Goal: Transaction & Acquisition: Obtain resource

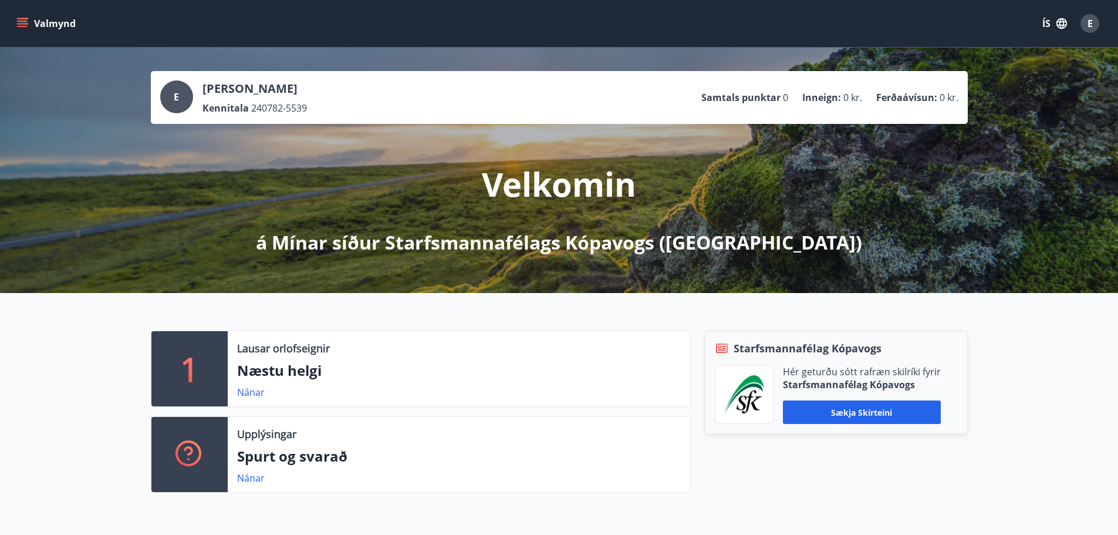
click at [21, 18] on icon "menu" at bounding box center [23, 18] width 13 height 1
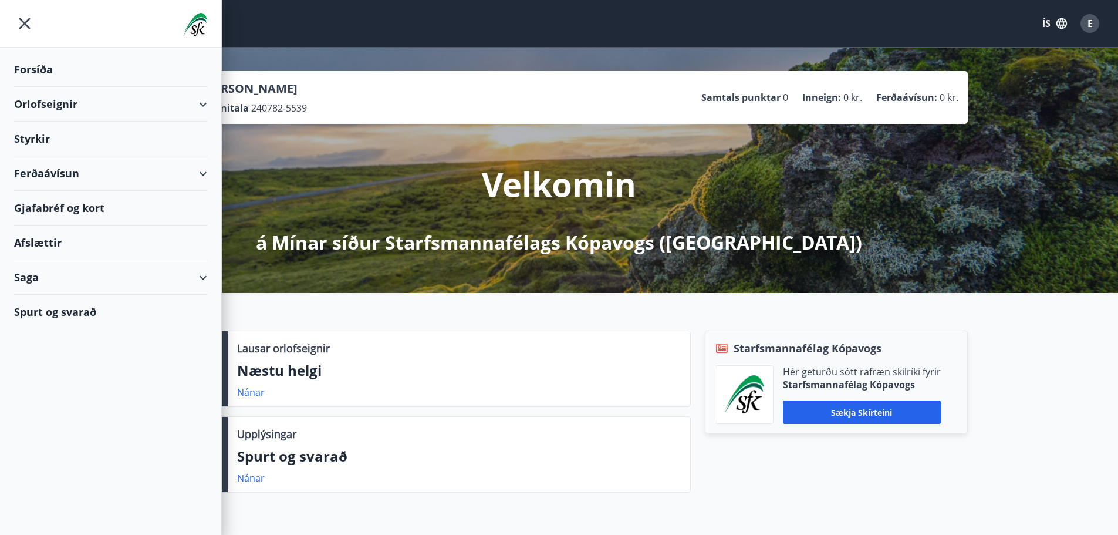
click at [35, 168] on div "Ferðaávísun" at bounding box center [110, 173] width 193 height 35
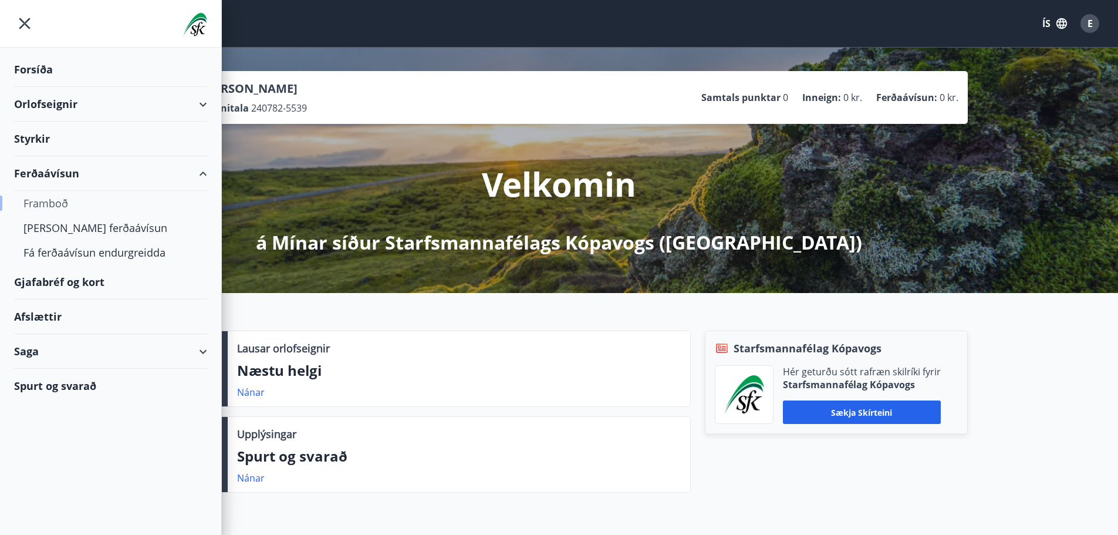
click at [45, 202] on div "Framboð" at bounding box center [110, 203] width 174 height 25
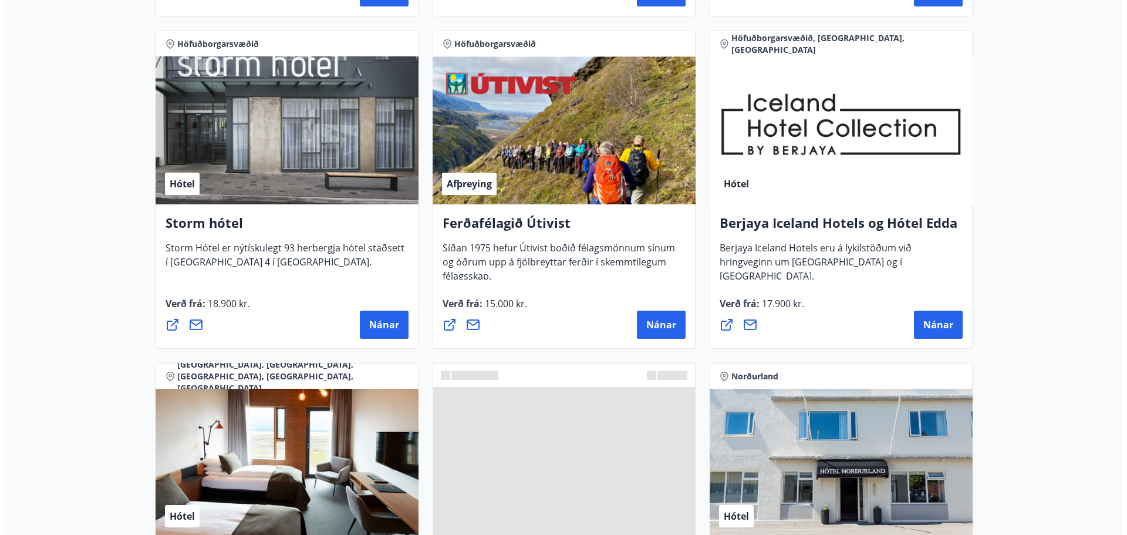
scroll to position [1219, 0]
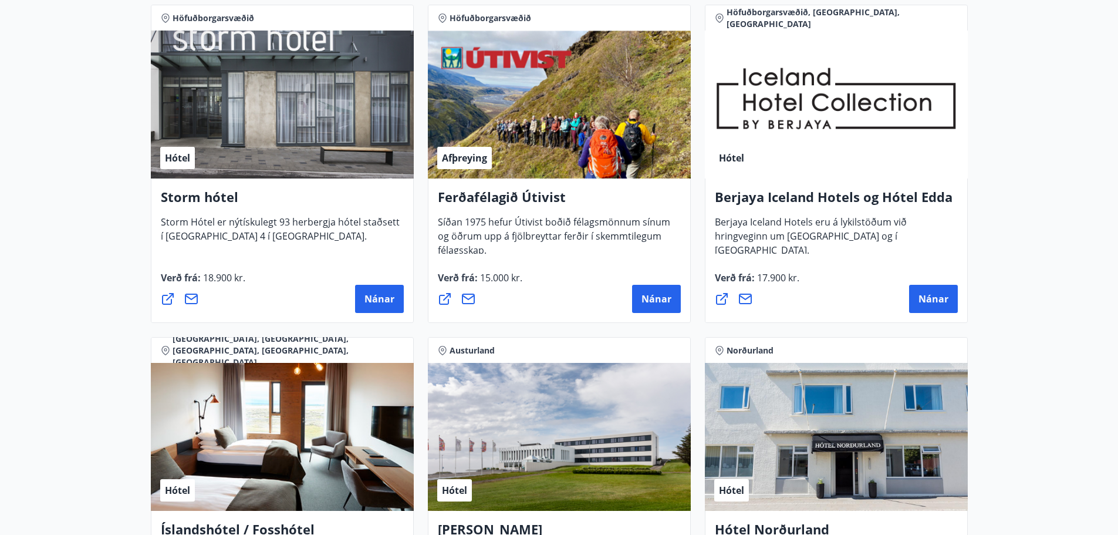
drag, startPoint x: 938, startPoint y: 299, endPoint x: 987, endPoint y: 208, distance: 103.2
click at [928, 296] on span "Nánar" at bounding box center [934, 298] width 30 height 13
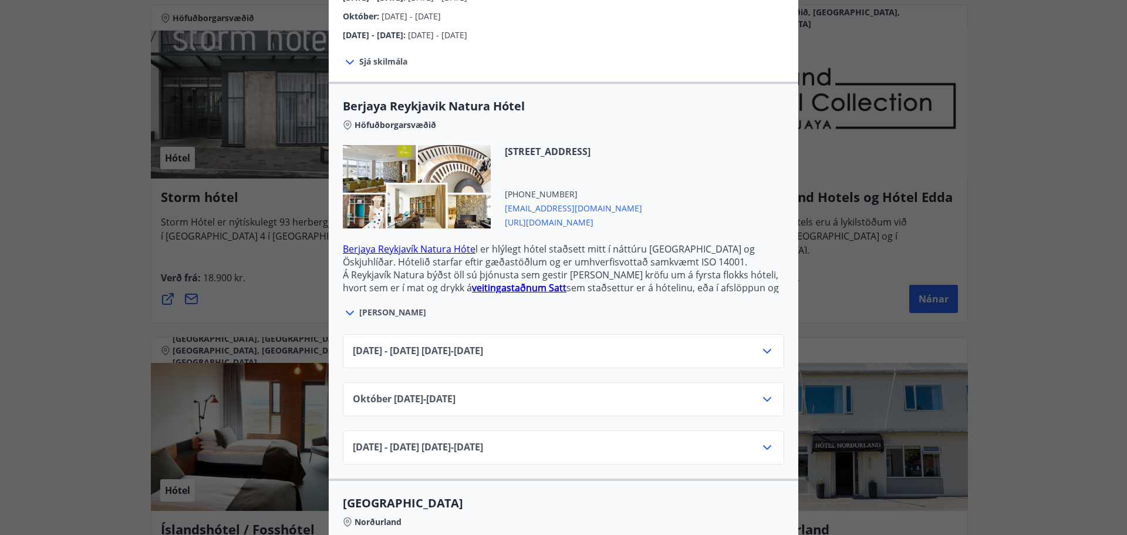
scroll to position [294, 0]
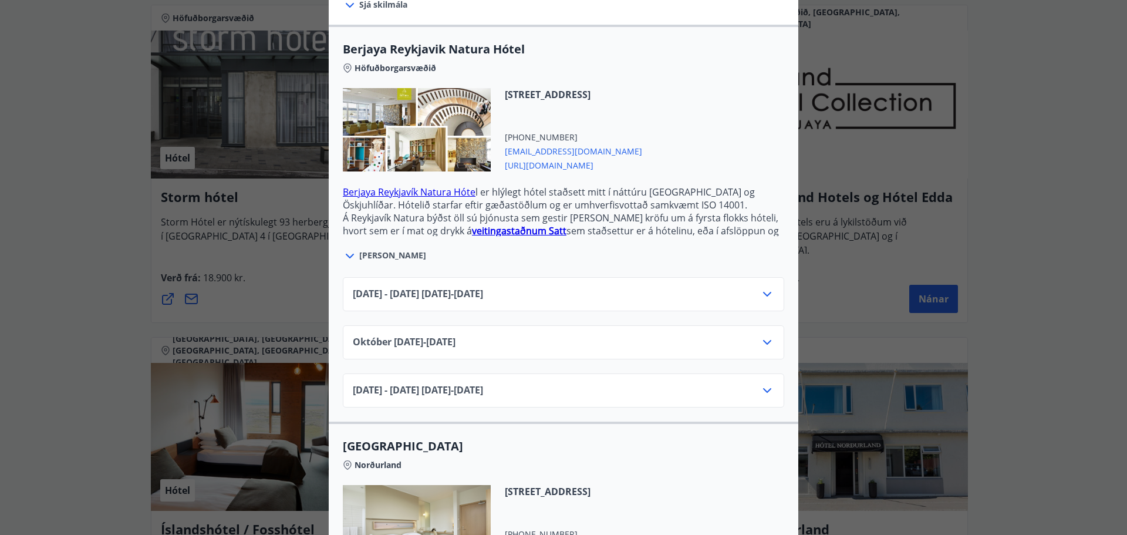
click at [748, 287] on div "[DATE] - [DATE] [DATE] - [DATE]" at bounding box center [563, 298] width 421 height 23
click at [764, 287] on icon at bounding box center [767, 294] width 14 height 14
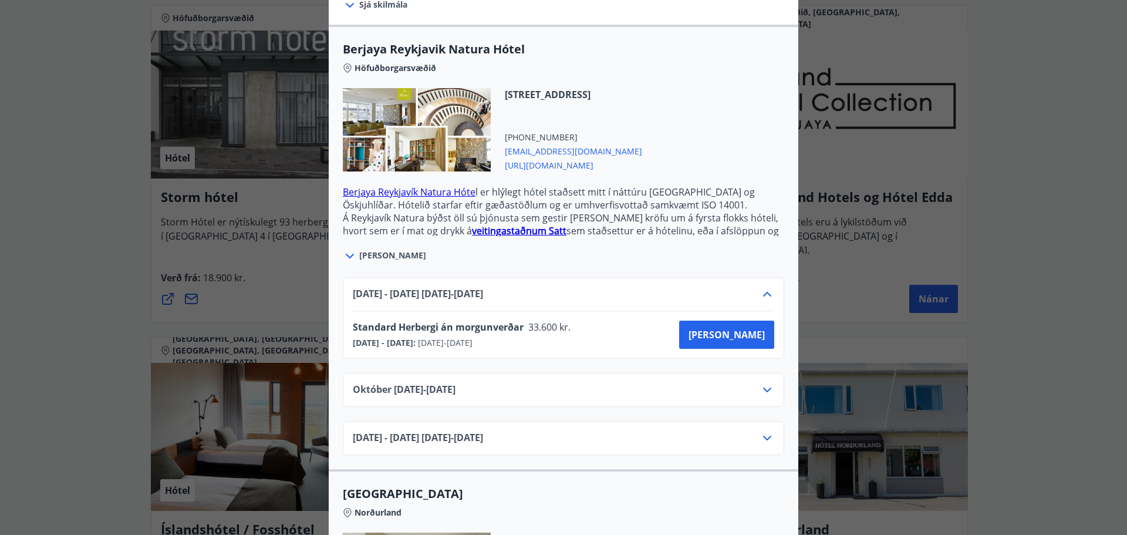
click at [764, 287] on icon at bounding box center [767, 294] width 14 height 14
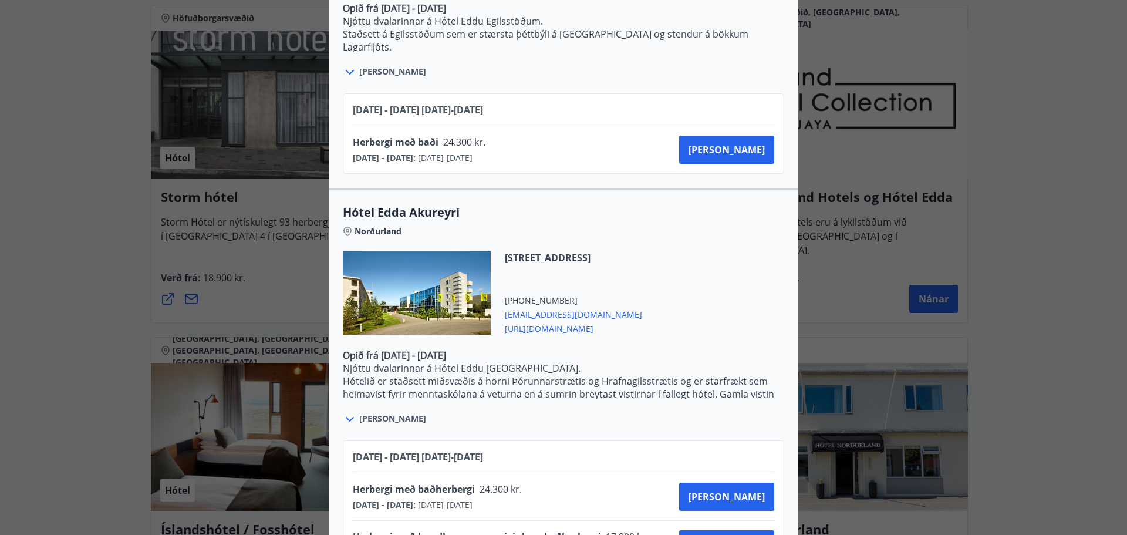
scroll to position [2450, 0]
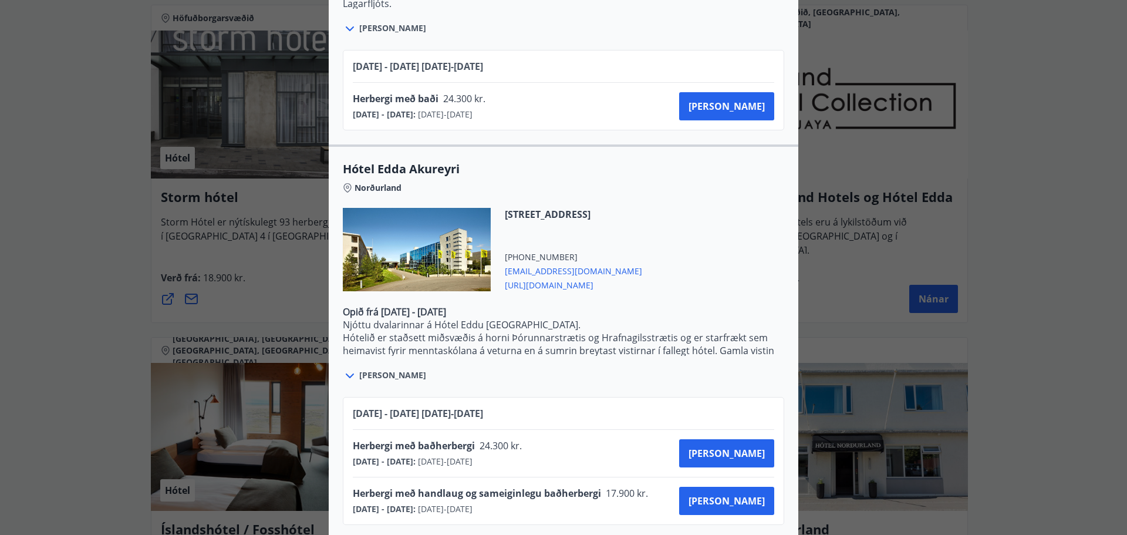
click at [1064, 267] on div "Berjaya Iceland Hotels og Hótel Edda Berjaya Iceland Hotels og Hótel Edda eru h…" at bounding box center [563, 267] width 1127 height 535
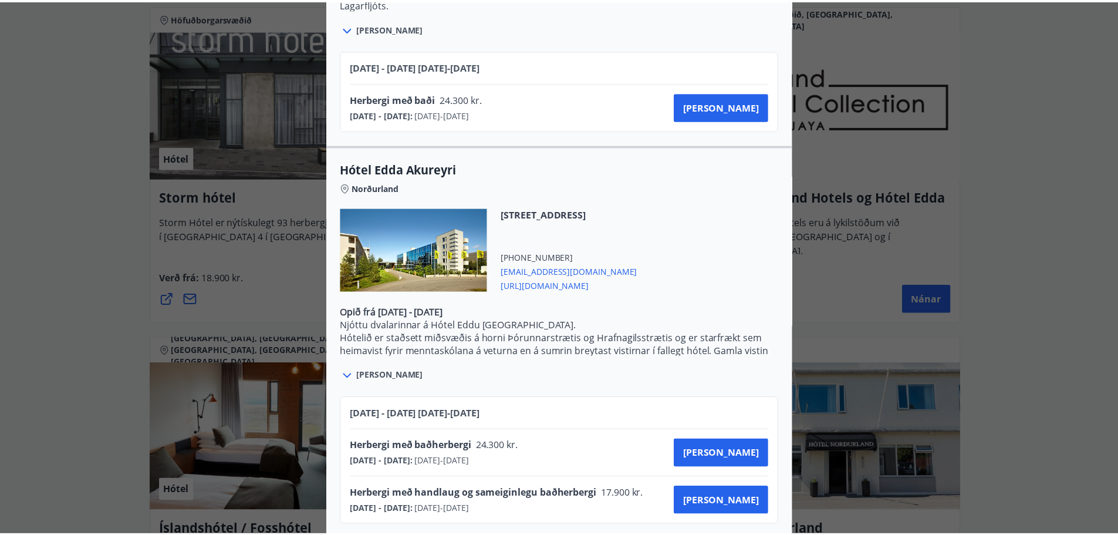
scroll to position [0, 0]
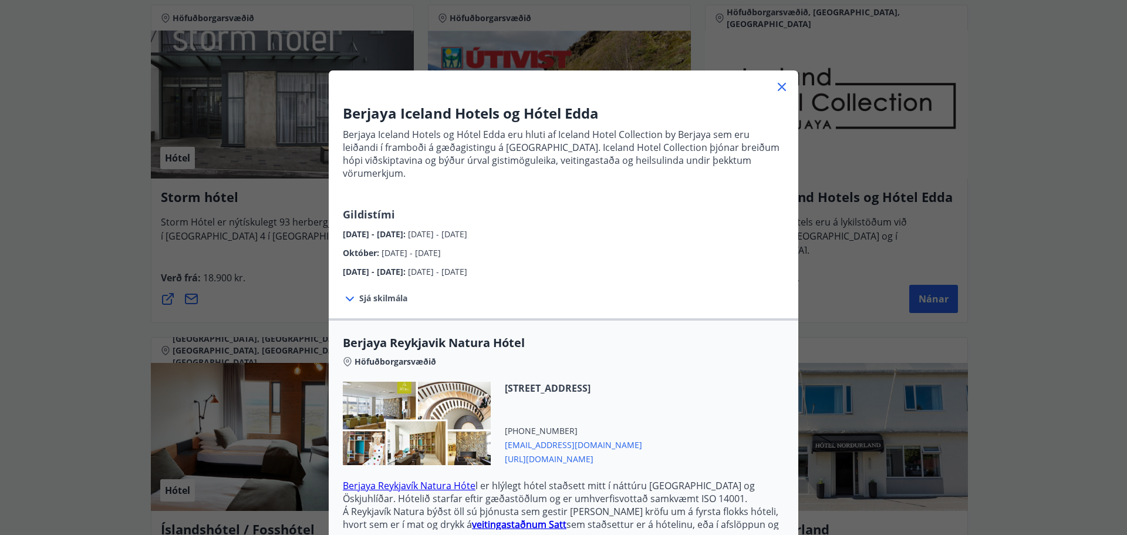
click at [1060, 268] on div "Berjaya Iceland Hotels og Hótel Edda Berjaya Iceland Hotels og Hótel Edda eru h…" at bounding box center [563, 267] width 1127 height 535
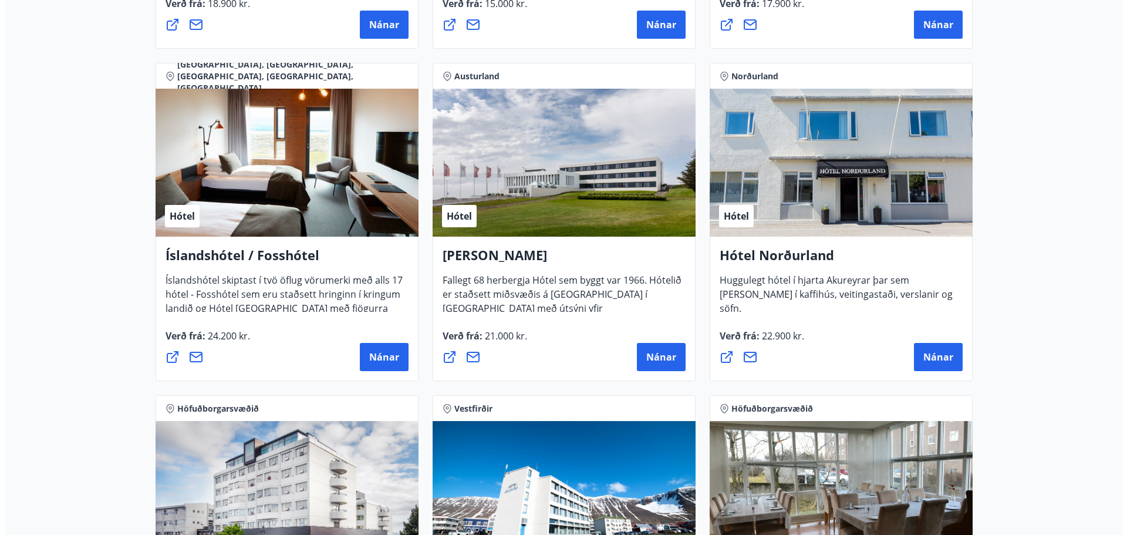
scroll to position [1512, 0]
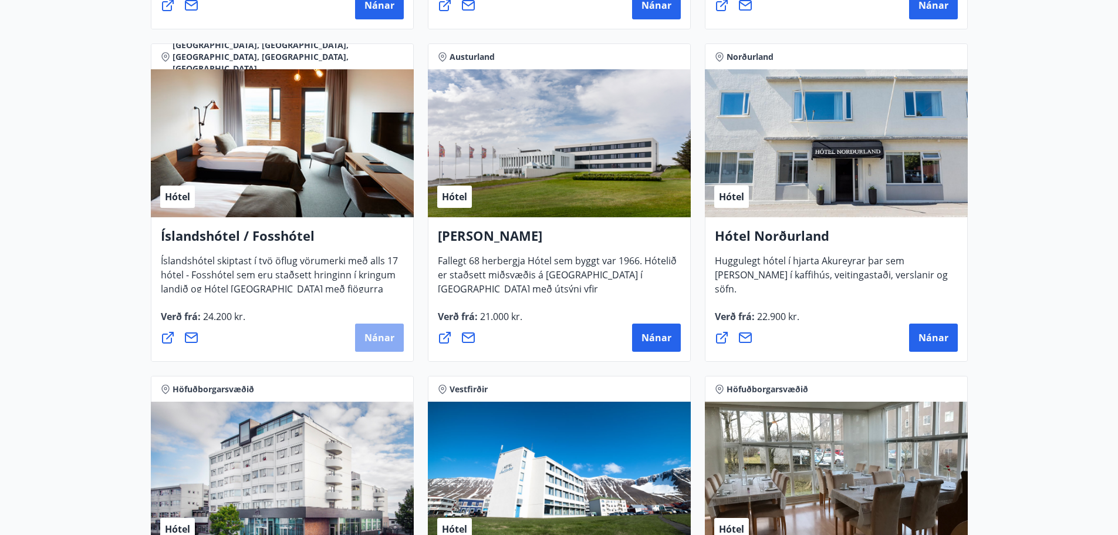
click at [385, 337] on span "Nánar" at bounding box center [380, 337] width 30 height 13
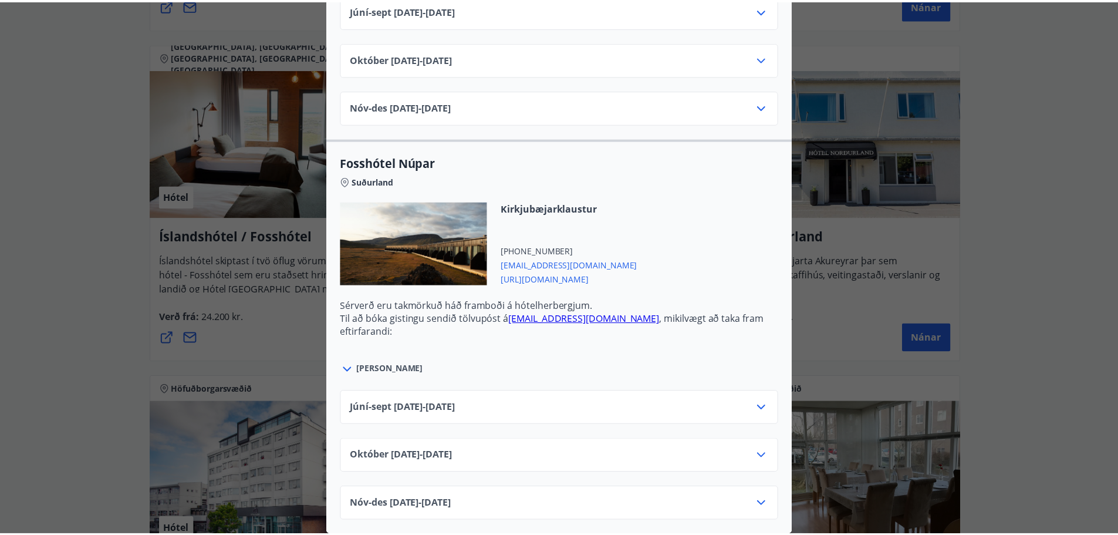
scroll to position [0, 0]
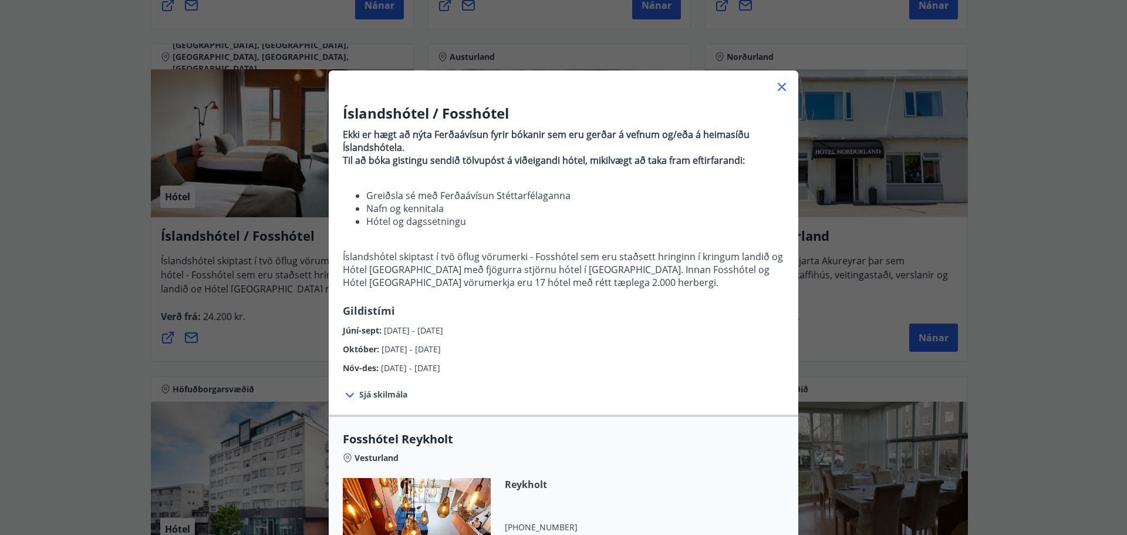
click at [992, 210] on div "Íslandshótel / Fosshótel Ekki er hægt að nýta Ferðaávísun fyrir bókanir sem eru…" at bounding box center [563, 267] width 1127 height 535
click at [994, 210] on div "Íslandshótel / Fosshótel Ekki er hægt að nýta Ferðaávísun fyrir bókanir sem eru…" at bounding box center [563, 267] width 1127 height 535
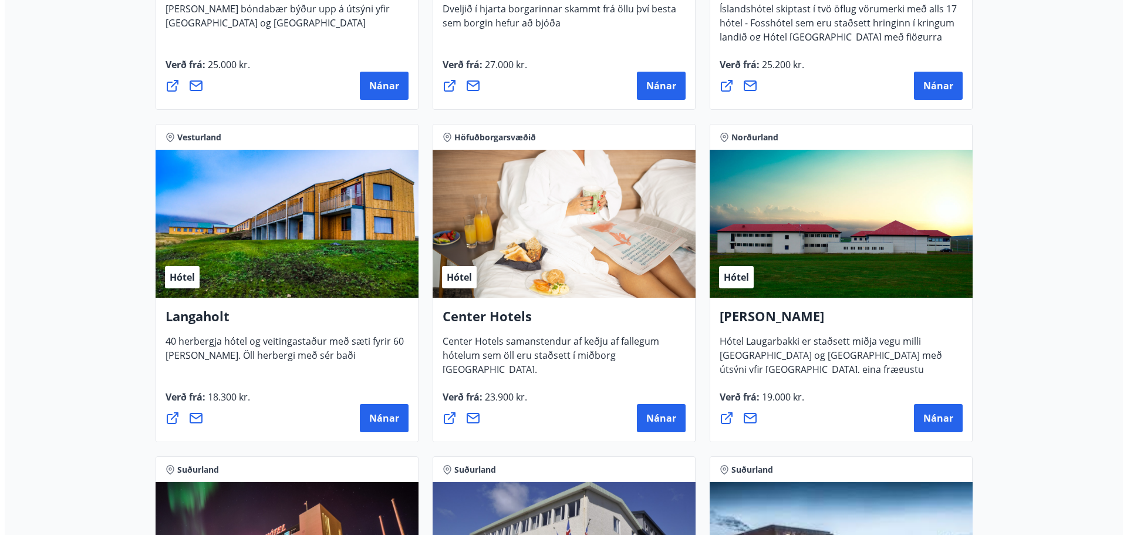
scroll to position [2451, 0]
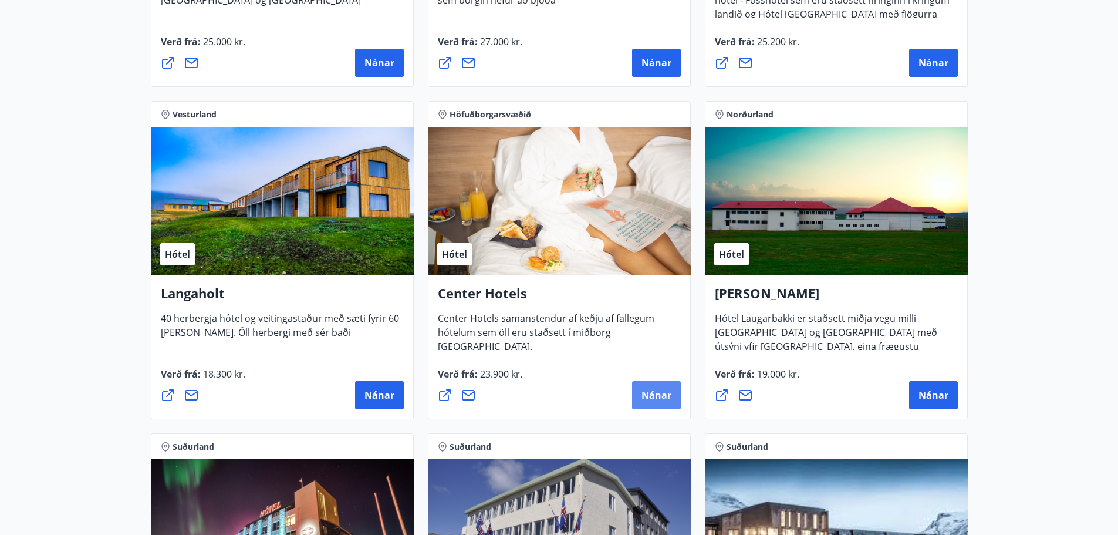
click at [650, 398] on span "Nánar" at bounding box center [657, 395] width 30 height 13
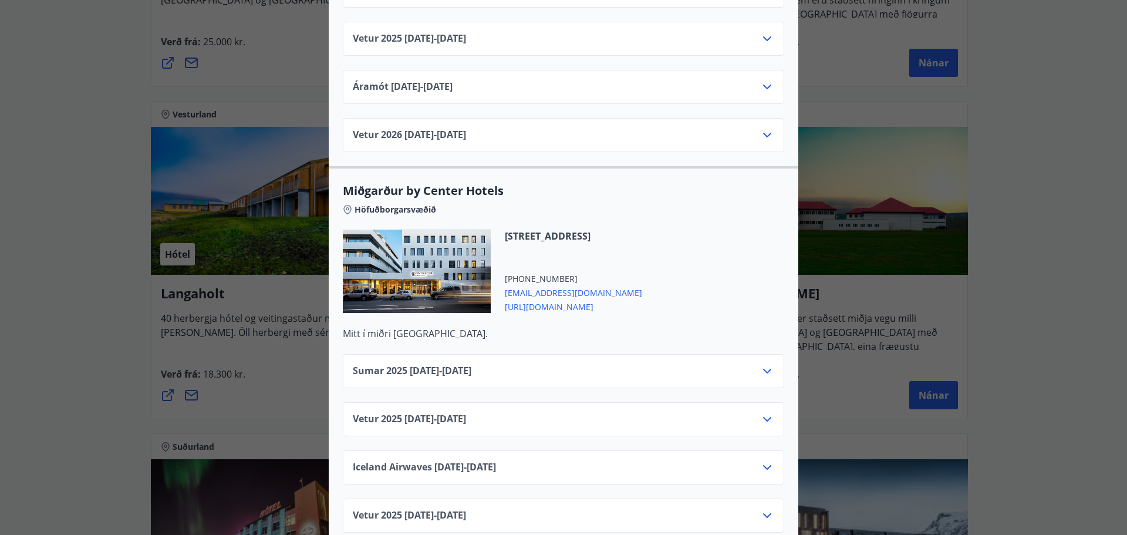
scroll to position [2767, 0]
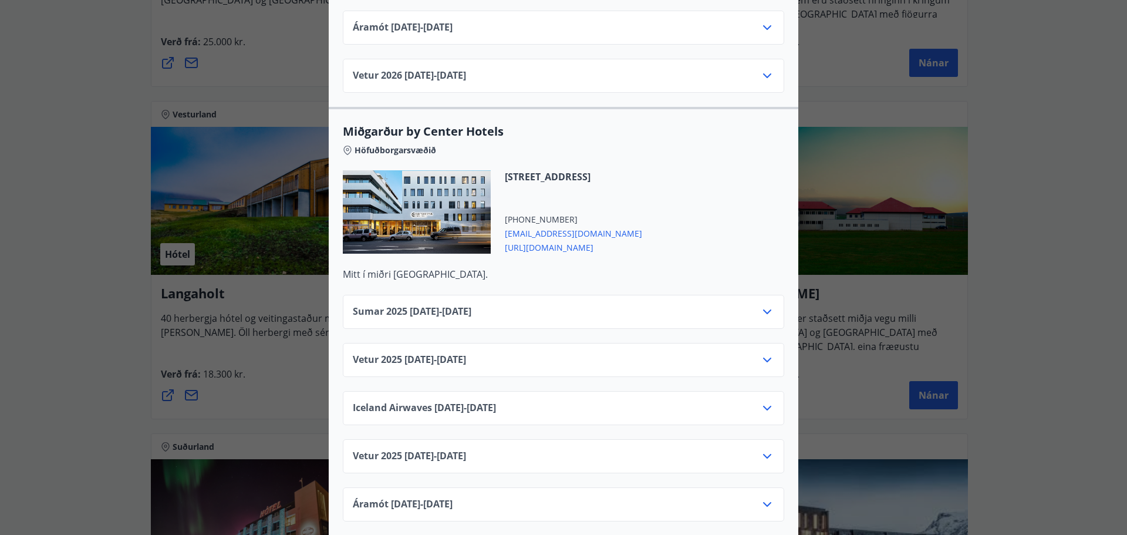
click at [693, 305] on div "Sumar [PHONE_NUMBER][DATE] - [DATE]" at bounding box center [563, 316] width 421 height 23
click at [765, 305] on icon at bounding box center [767, 312] width 14 height 14
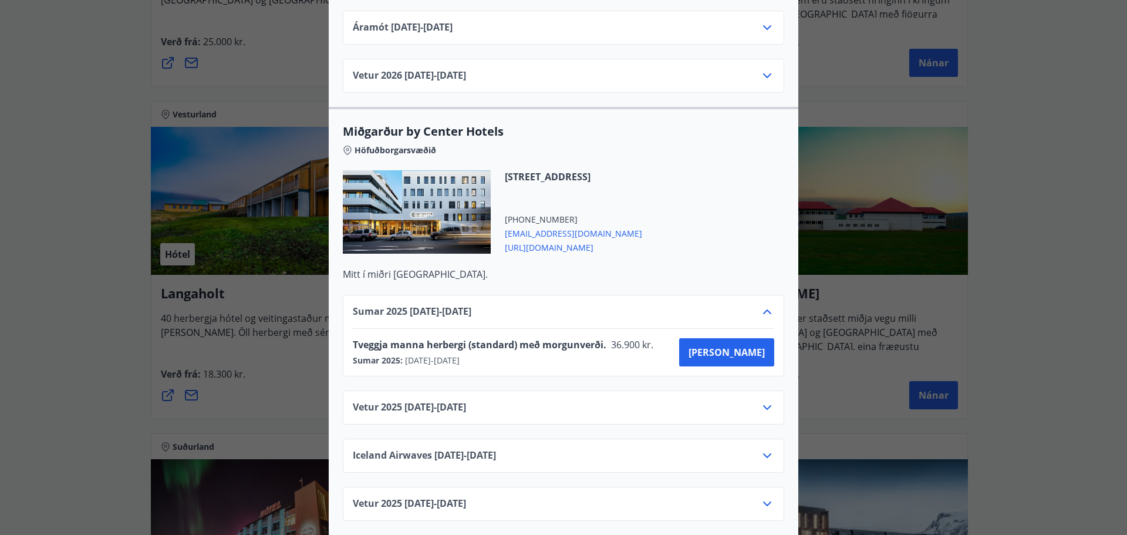
click at [1007, 281] on div "Center Hotels Verð er með morgunverði inniföldum og miðast við Standard Double/…" at bounding box center [563, 267] width 1127 height 535
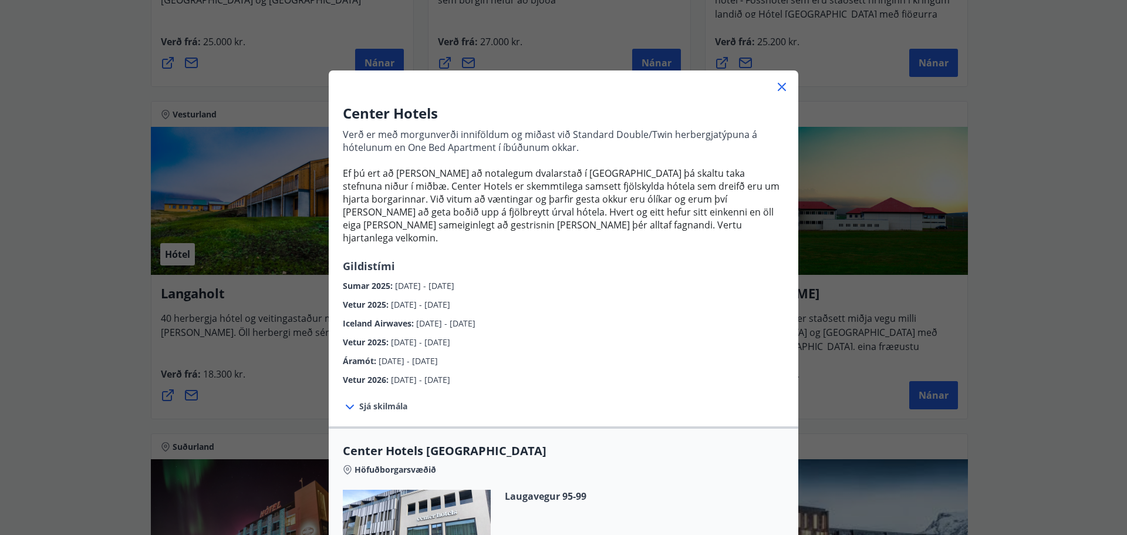
click at [1007, 281] on div "Center Hotels Verð er með morgunverði inniföldum og miðast við Standard Double/…" at bounding box center [563, 267] width 1127 height 535
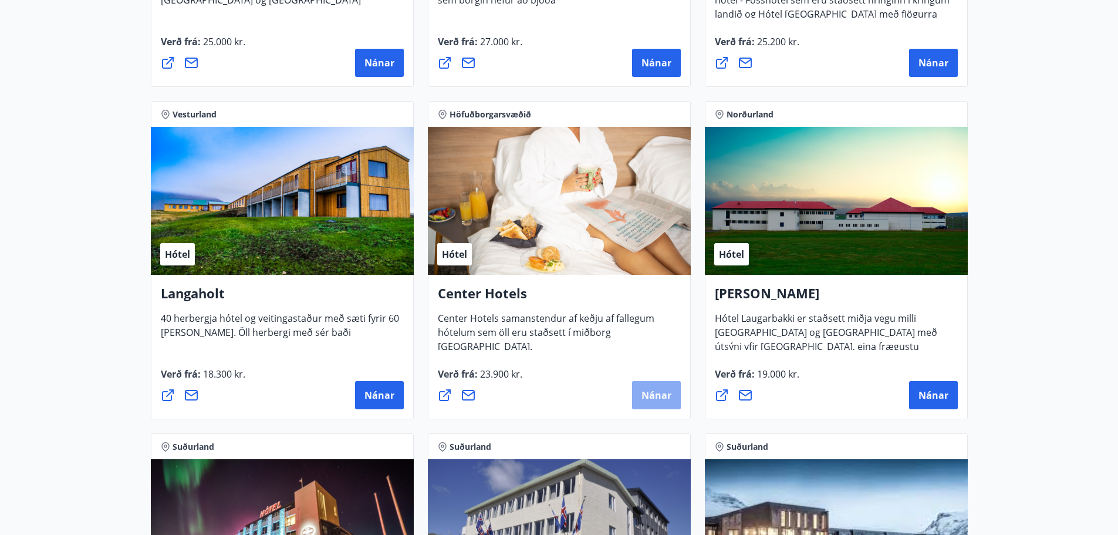
click at [665, 394] on span "Nánar" at bounding box center [657, 395] width 30 height 13
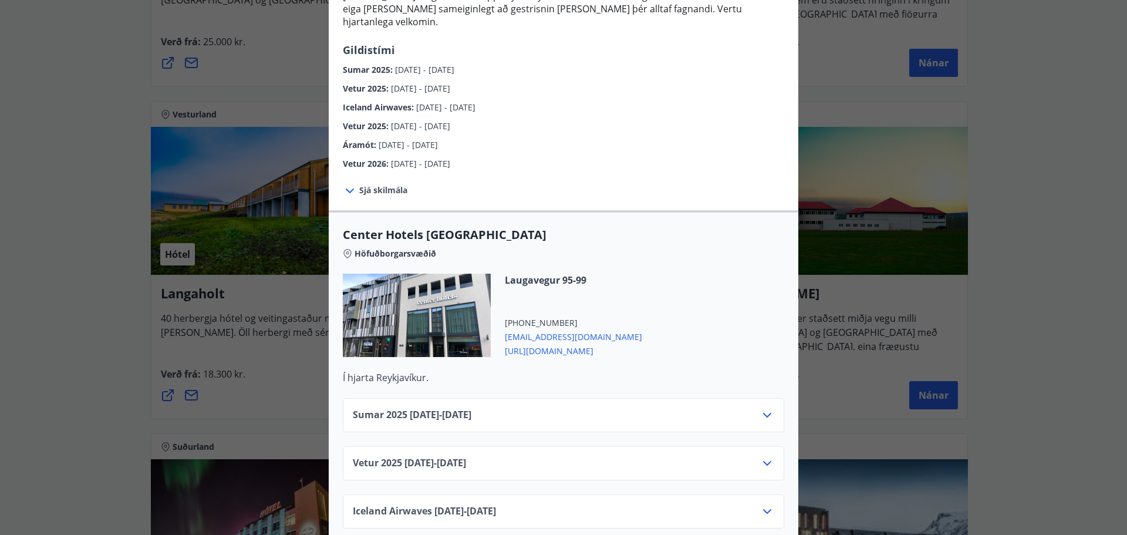
scroll to position [235, 0]
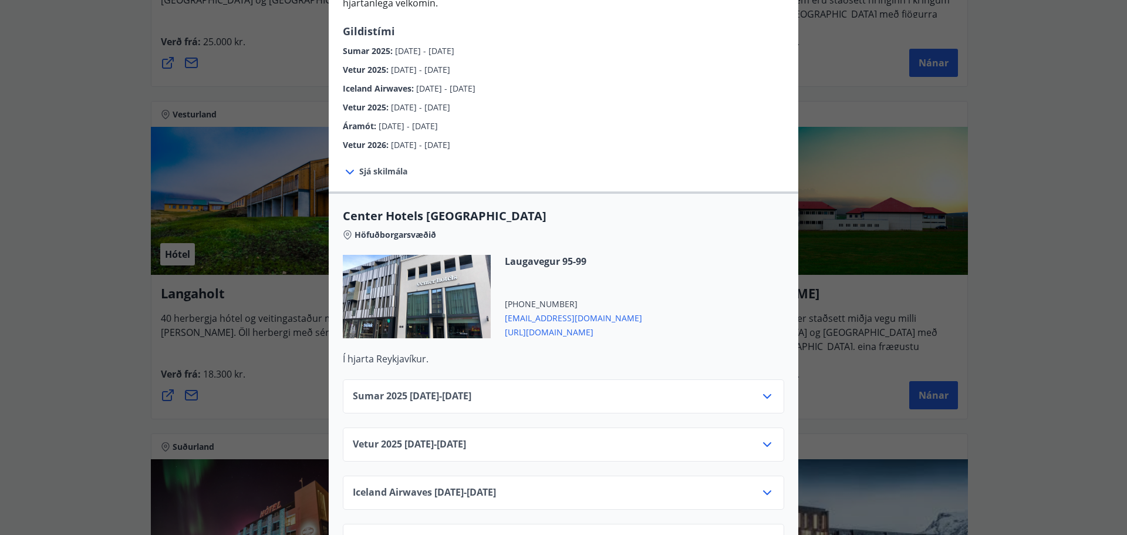
click at [760, 389] on icon at bounding box center [767, 396] width 14 height 14
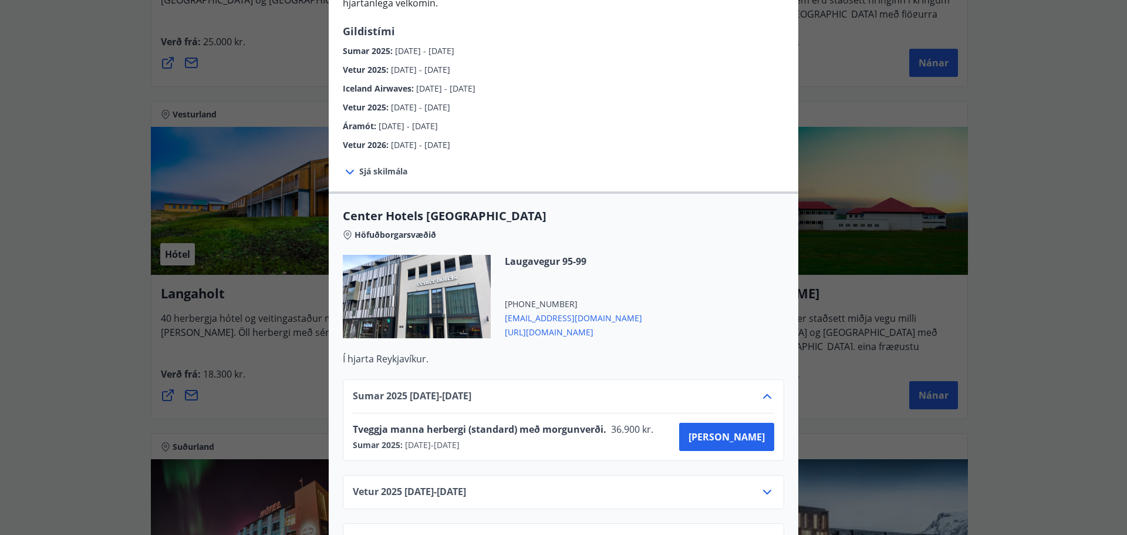
click at [1020, 334] on div "Center Hotels Verð er með morgunverði inniföldum og miðast við Standard Double/…" at bounding box center [563, 267] width 1127 height 535
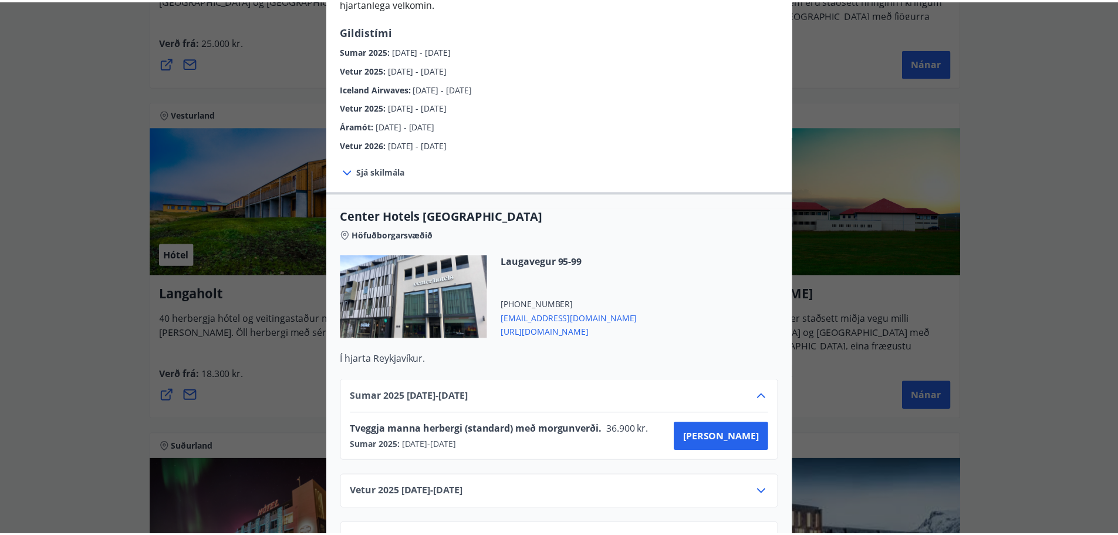
scroll to position [0, 0]
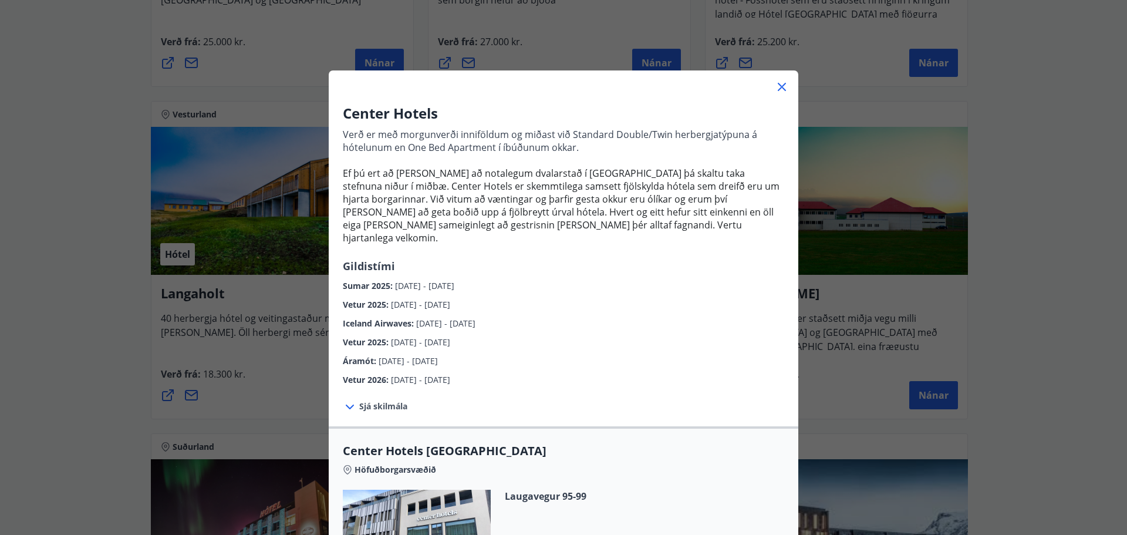
click at [1020, 334] on div "Center Hotels Verð er með morgunverði inniföldum og miðast við Standard Double/…" at bounding box center [563, 267] width 1127 height 535
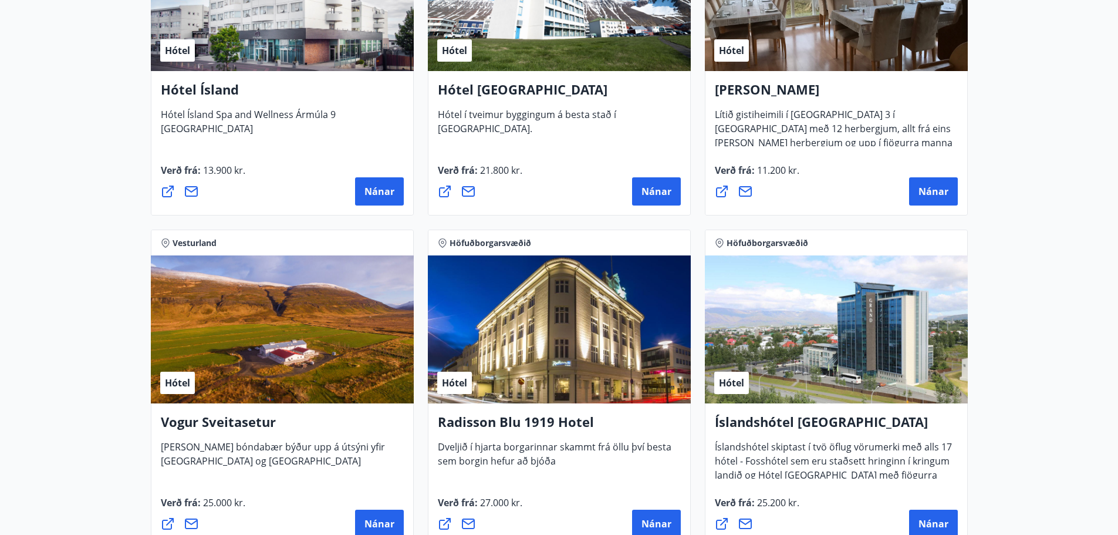
scroll to position [1861, 0]
